Goal: Transaction & Acquisition: Purchase product/service

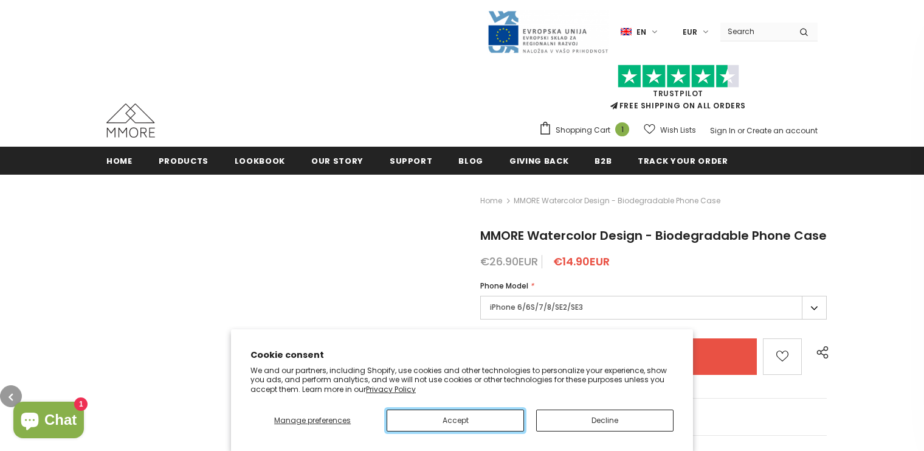
click at [455, 420] on button "Accept" at bounding box center [455, 420] width 137 height 22
